Goal: Navigation & Orientation: Understand site structure

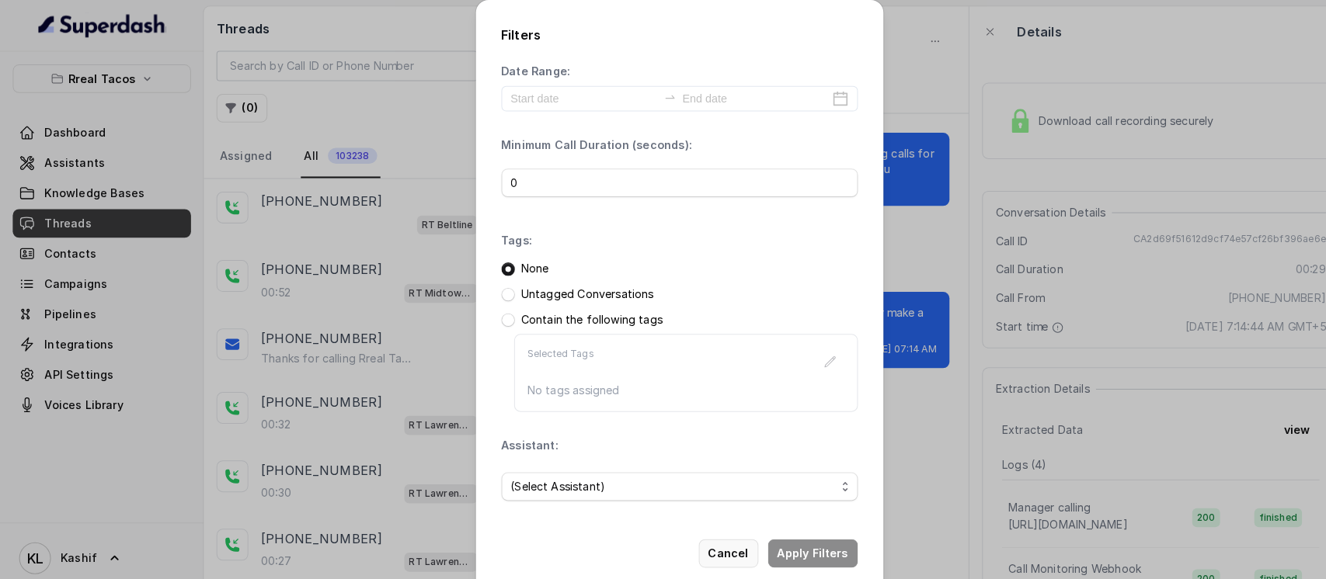
scroll to position [12, 0]
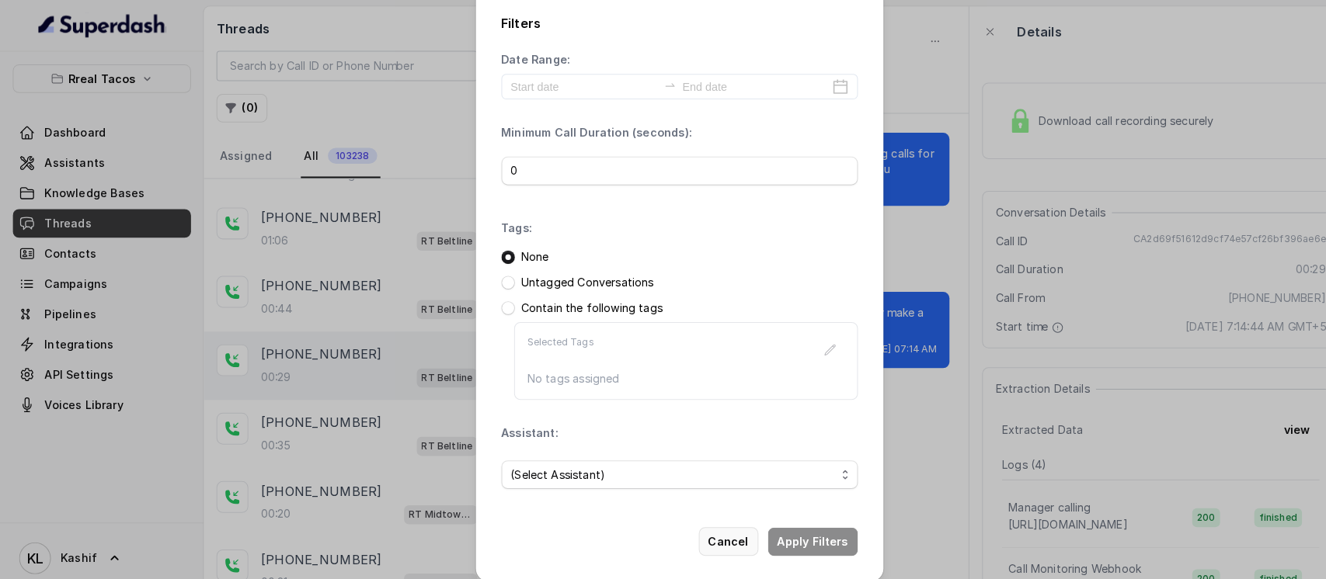
click at [708, 527] on button "Cancel" at bounding box center [711, 529] width 58 height 28
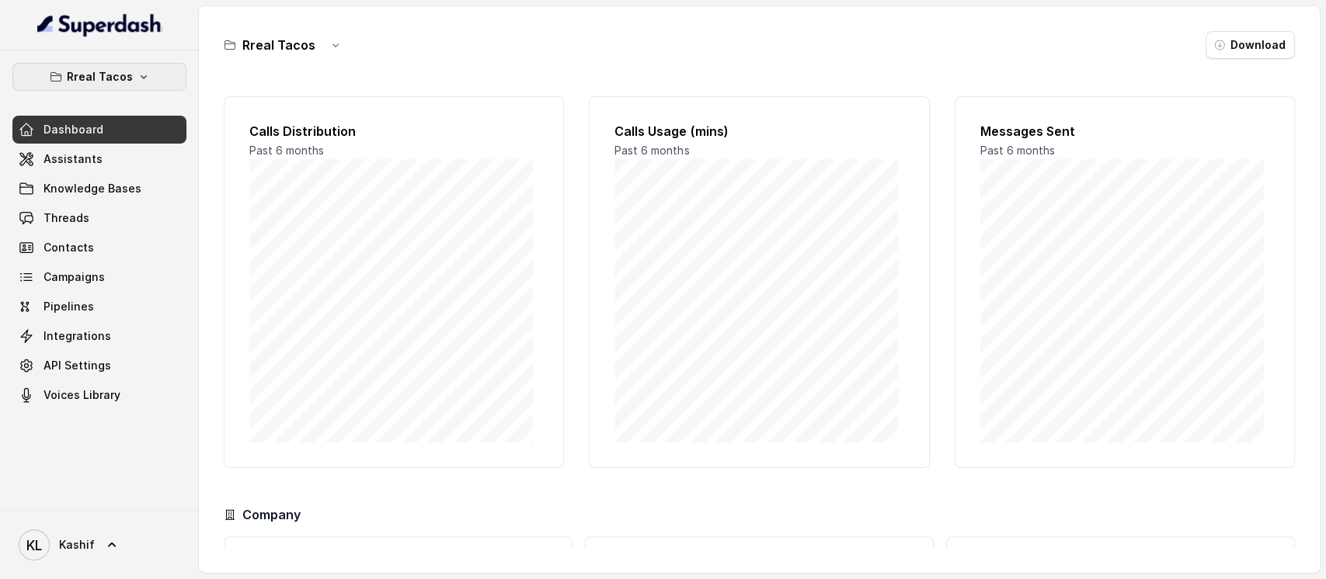
click at [129, 84] on p "Rreal Tacos" at bounding box center [100, 77] width 66 height 19
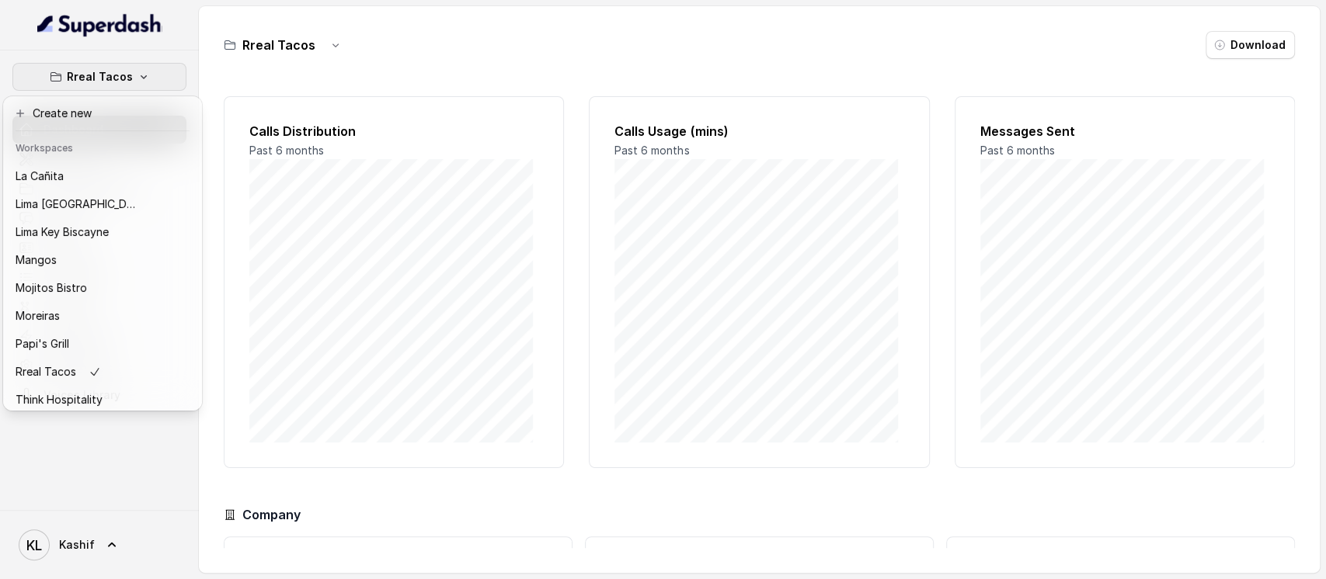
scroll to position [242, 0]
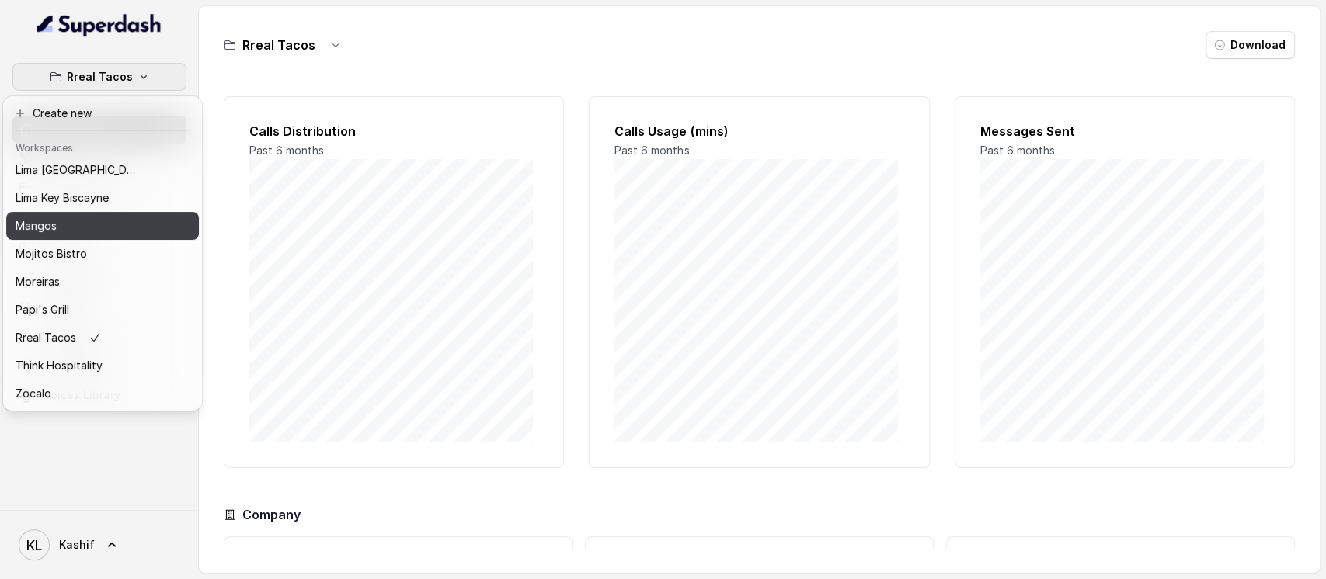
click at [90, 212] on button "Mangos" at bounding box center [102, 226] width 193 height 28
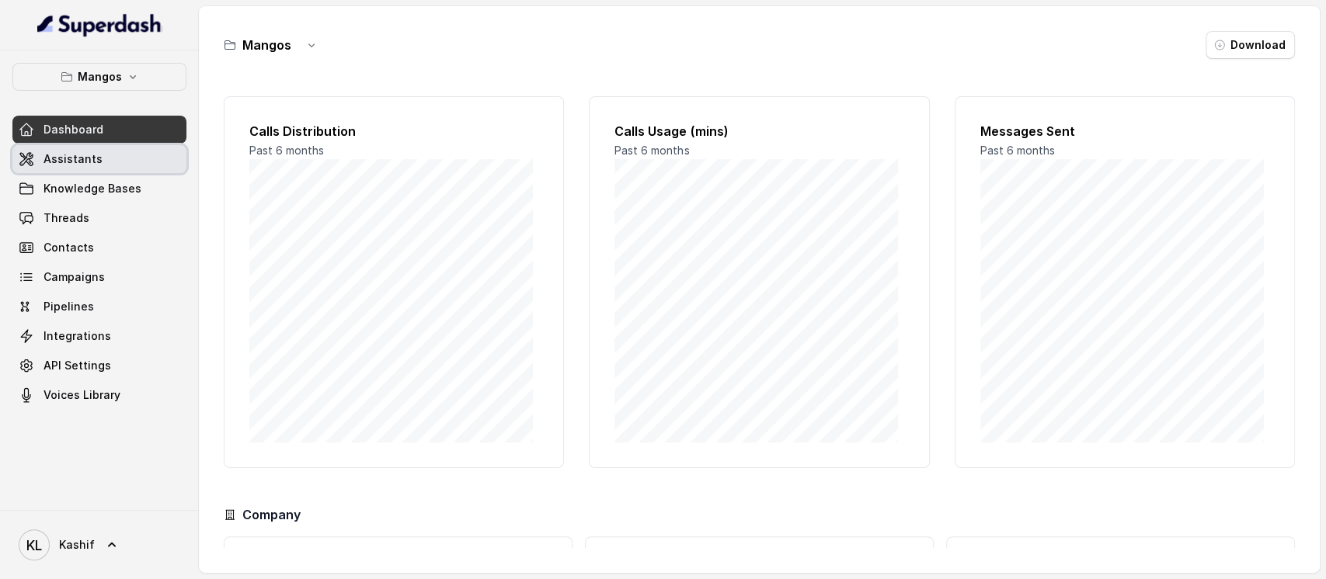
click at [116, 157] on link "Assistants" at bounding box center [99, 159] width 174 height 28
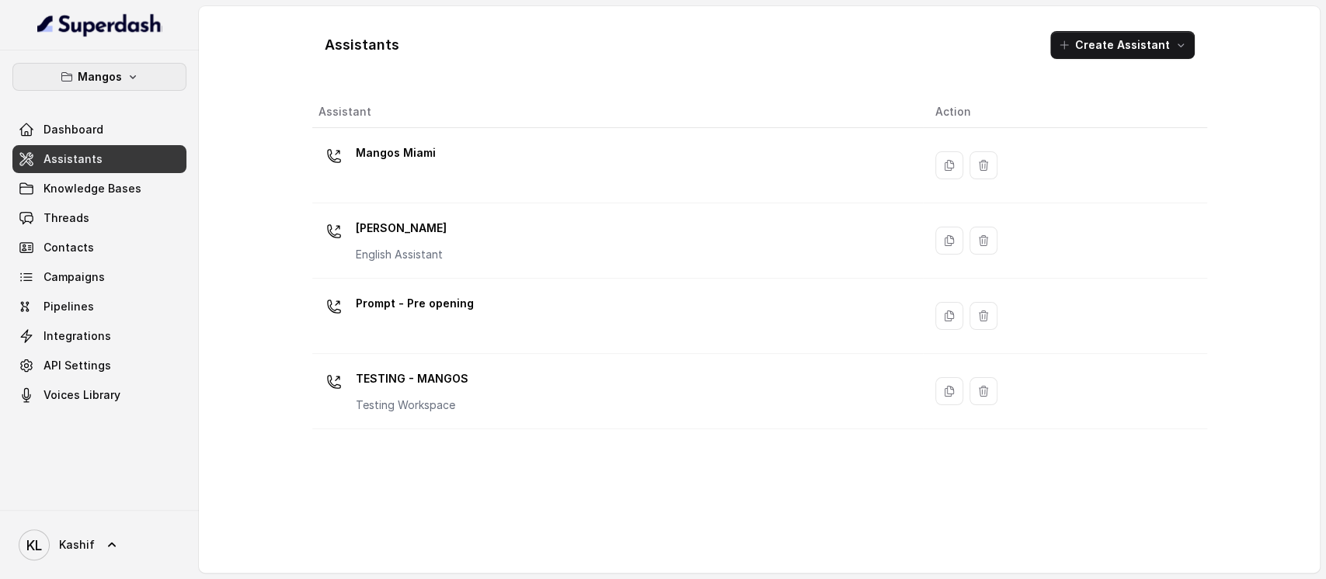
click at [130, 80] on icon "button" at bounding box center [133, 77] width 12 height 12
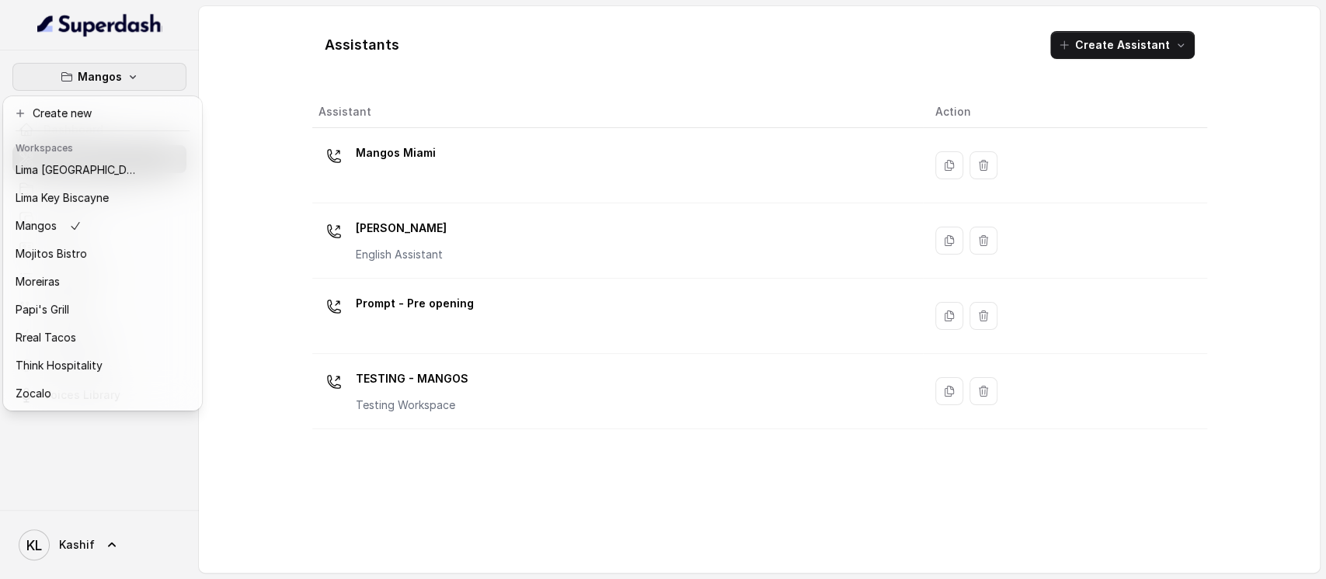
scroll to position [242, 0]
click at [139, 304] on button "Papi's Grill" at bounding box center [102, 310] width 193 height 28
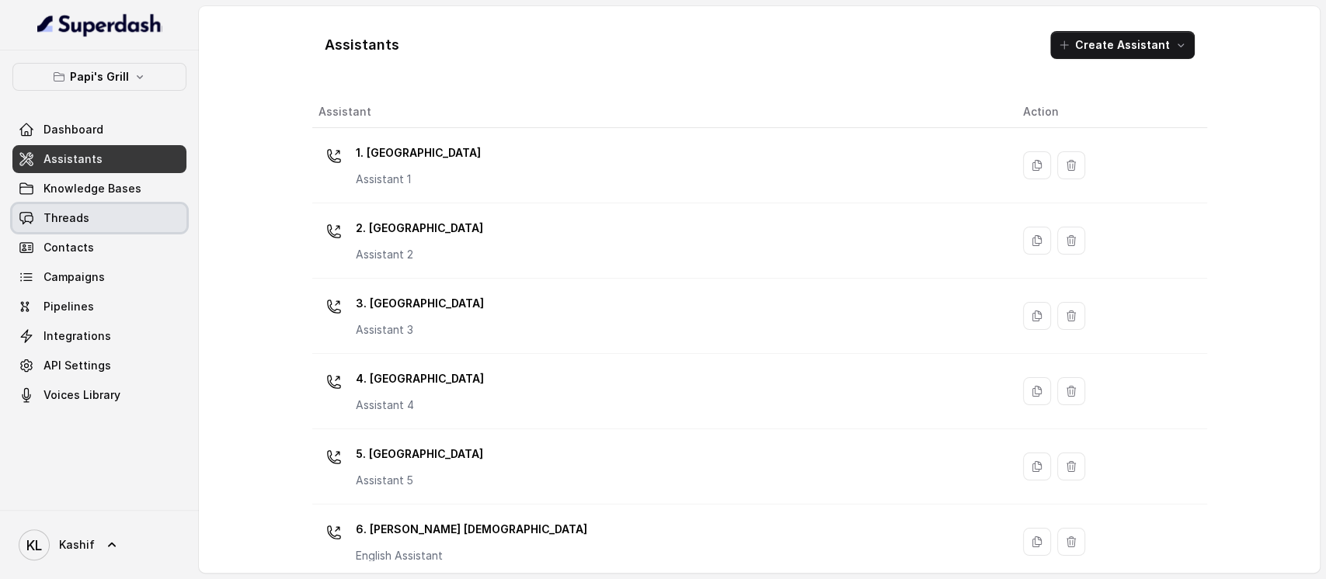
click at [127, 221] on link "Threads" at bounding box center [99, 218] width 174 height 28
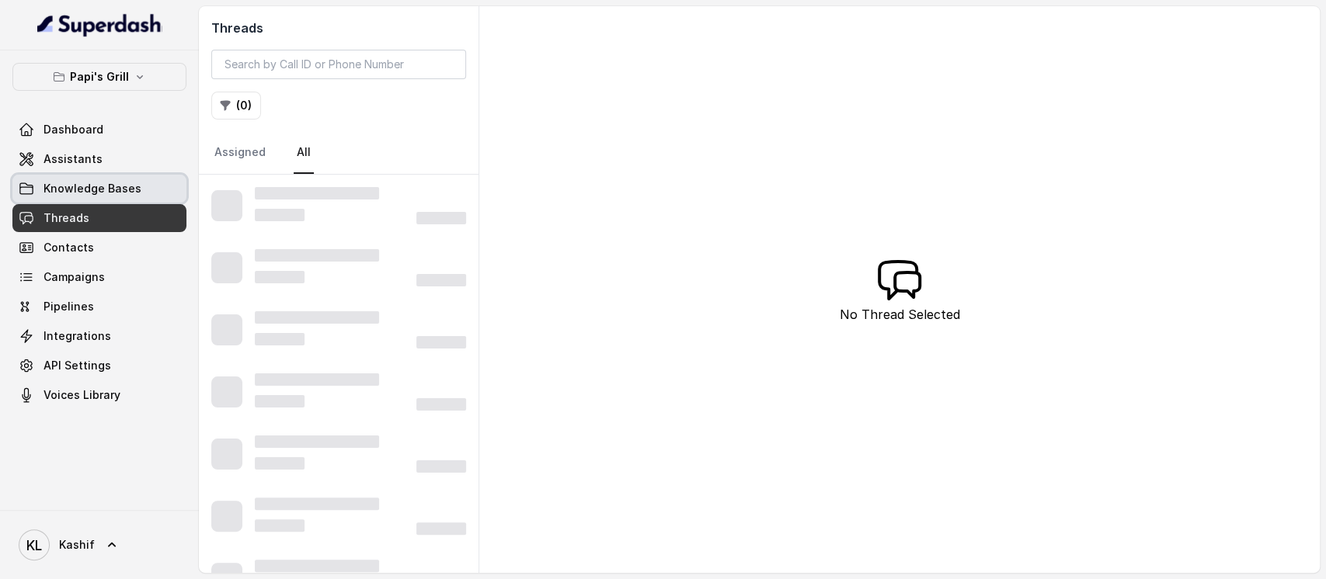
click at [124, 175] on link "Knowledge Bases" at bounding box center [99, 189] width 174 height 28
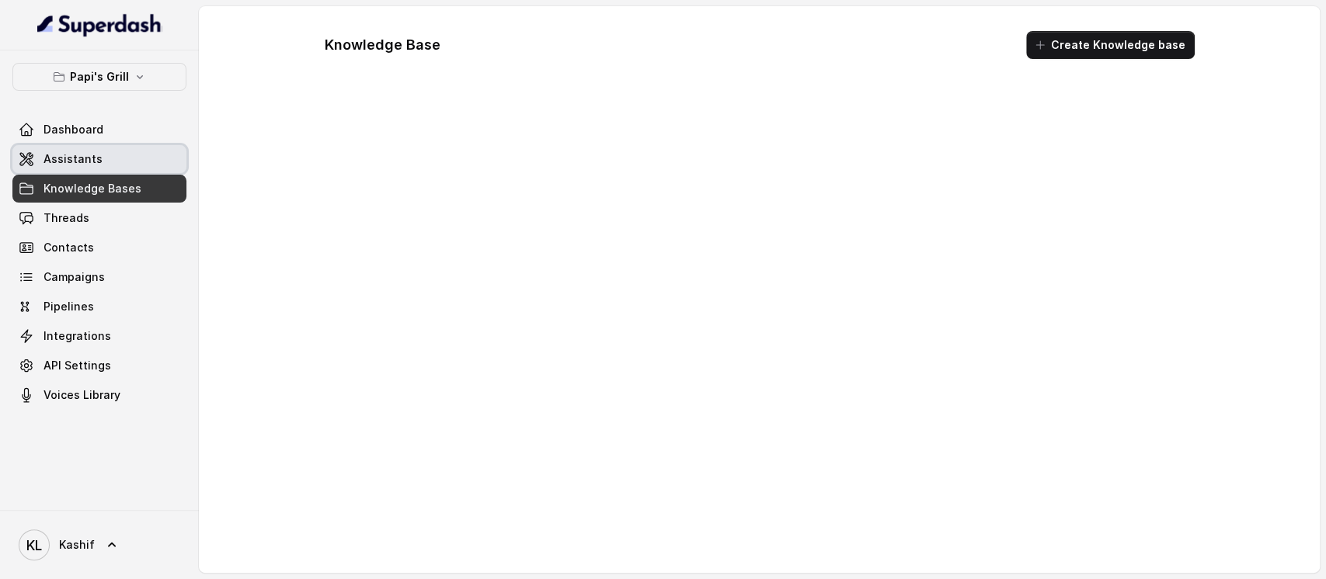
click at [123, 164] on link "Assistants" at bounding box center [99, 159] width 174 height 28
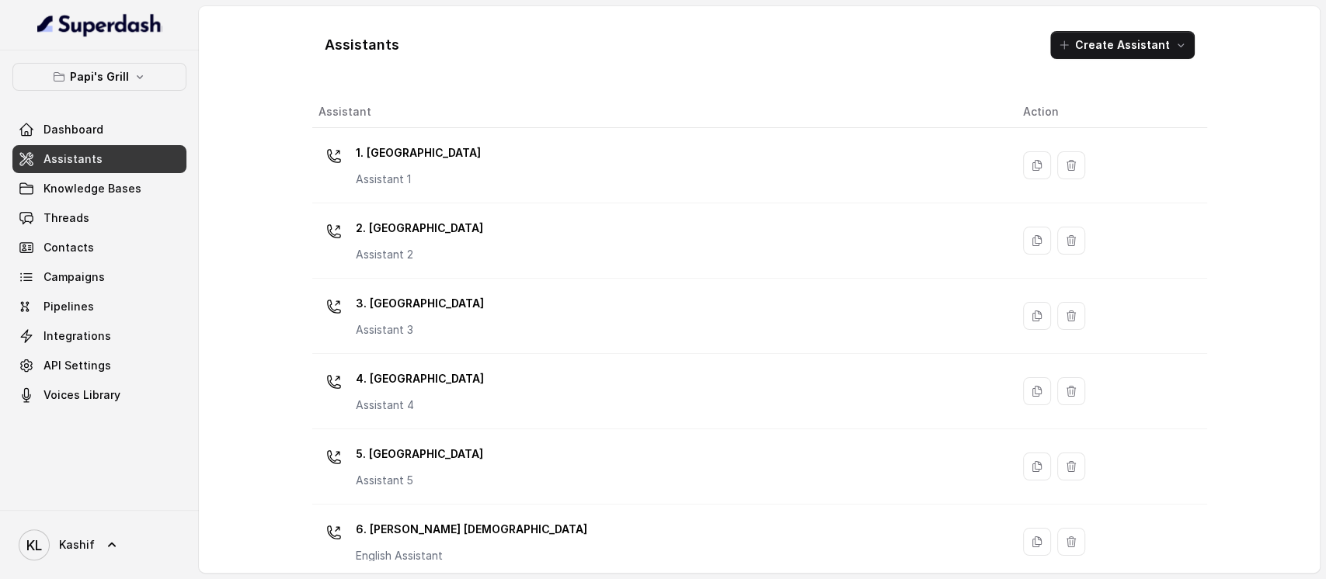
click at [602, 578] on main "Assistants Create Assistant Assistant Action 1. Midtown Atlanta Assistant 1 2. …" at bounding box center [663, 289] width 1326 height 579
